Goal: Task Accomplishment & Management: Complete application form

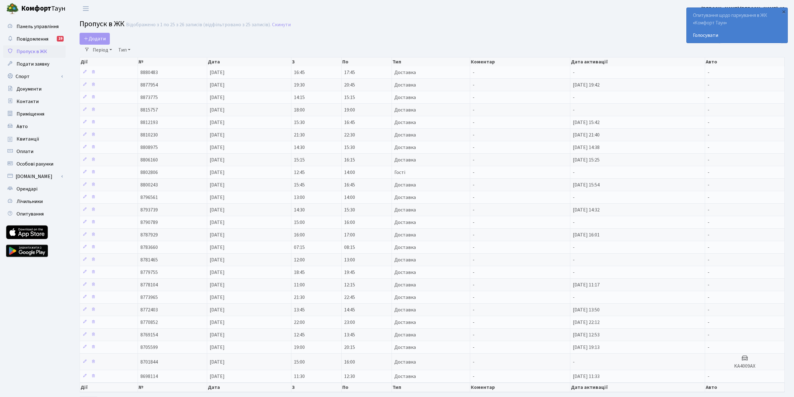
select select "25"
click at [100, 39] on span "Додати" at bounding box center [95, 38] width 22 height 7
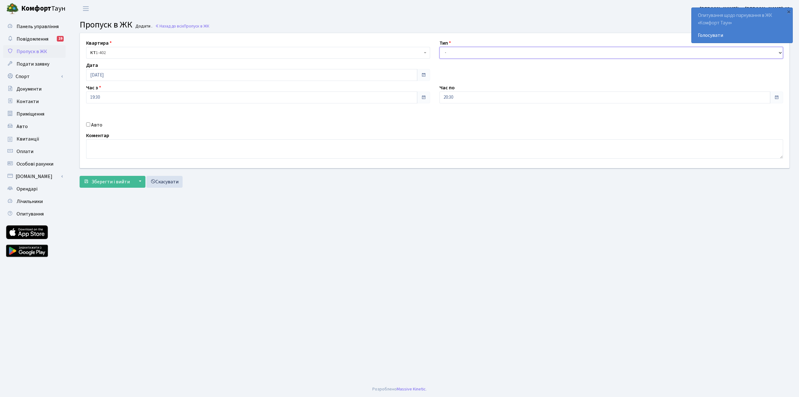
drag, startPoint x: 485, startPoint y: 50, endPoint x: 486, endPoint y: 54, distance: 4.2
click at [485, 50] on select "- Доставка Таксі Гості Сервіс" at bounding box center [611, 53] width 344 height 12
select select "1"
click at [439, 47] on select "- Доставка Таксі Гості Сервіс" at bounding box center [611, 53] width 344 height 12
drag, startPoint x: 108, startPoint y: 184, endPoint x: 120, endPoint y: 183, distance: 12.2
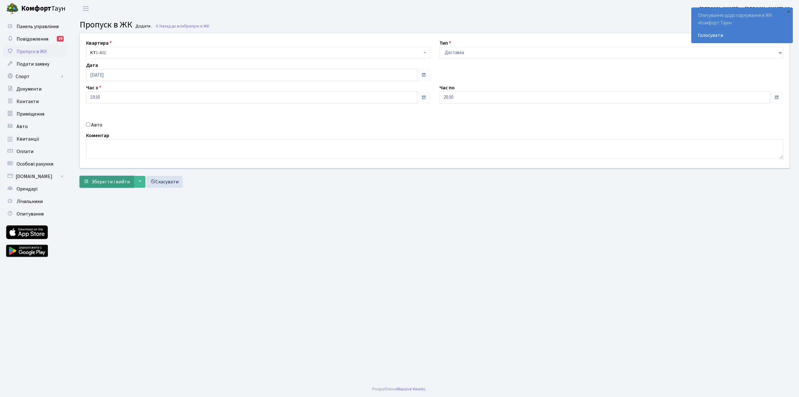
click at [108, 183] on span "Зберегти і вийти" at bounding box center [110, 181] width 38 height 7
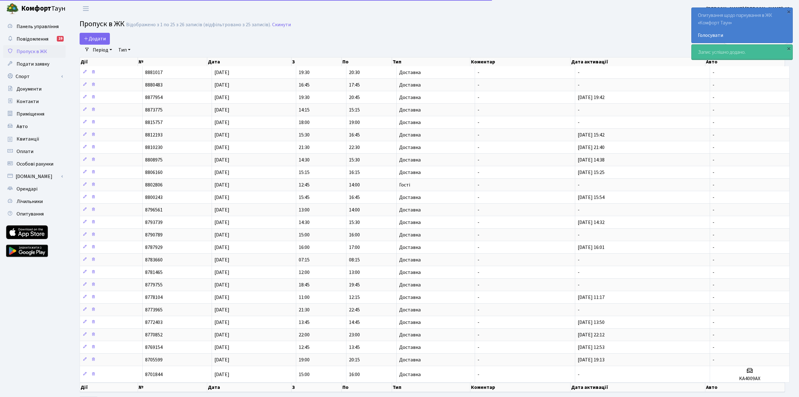
select select "25"
